Goal: Task Accomplishment & Management: Use online tool/utility

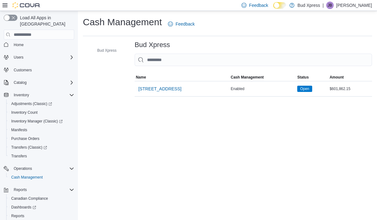
scroll to position [2, 0]
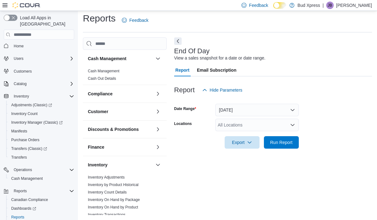
scroll to position [14, 0]
click at [281, 139] on span "Run Report" at bounding box center [281, 142] width 27 height 12
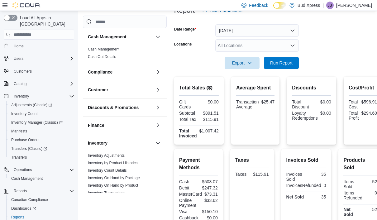
scroll to position [109, 0]
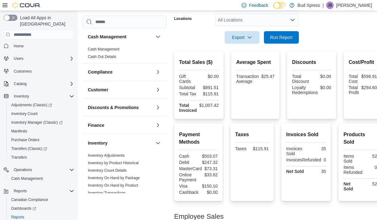
click at [219, 218] on h3 "Employee Sales" at bounding box center [199, 216] width 50 height 7
